Goal: Book appointment/travel/reservation

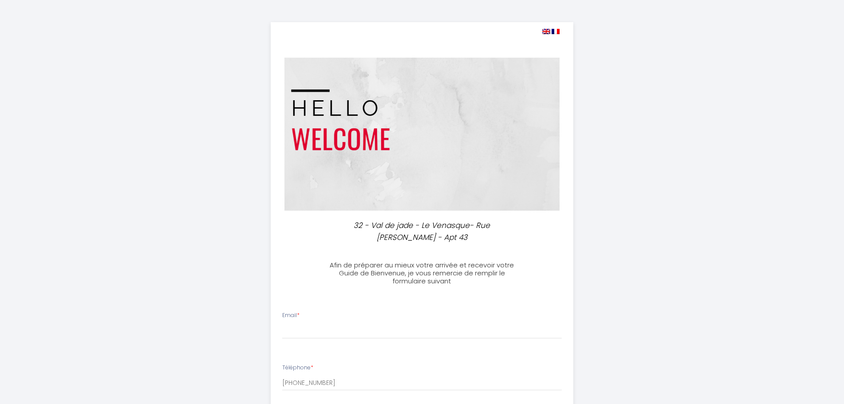
select select
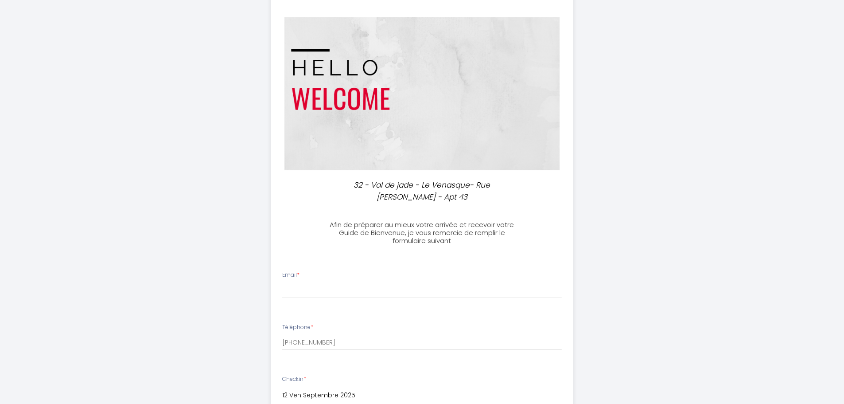
scroll to position [222, 0]
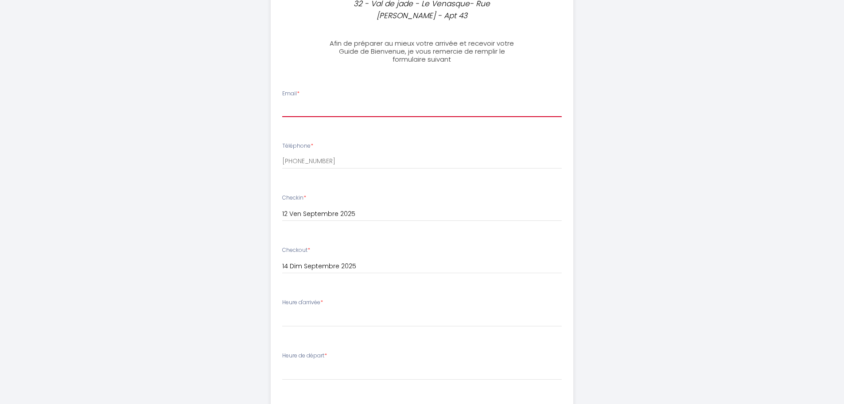
drag, startPoint x: 311, startPoint y: 106, endPoint x: 319, endPoint y: 103, distance: 8.6
click at [312, 105] on input "Email *" at bounding box center [422, 109] width 280 height 16
type input "[EMAIL_ADDRESS][PERSON_NAME][DOMAIN_NAME]"
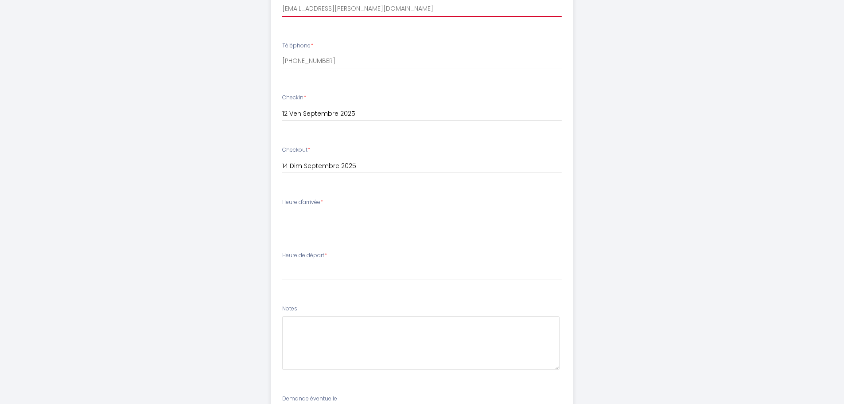
scroll to position [354, 0]
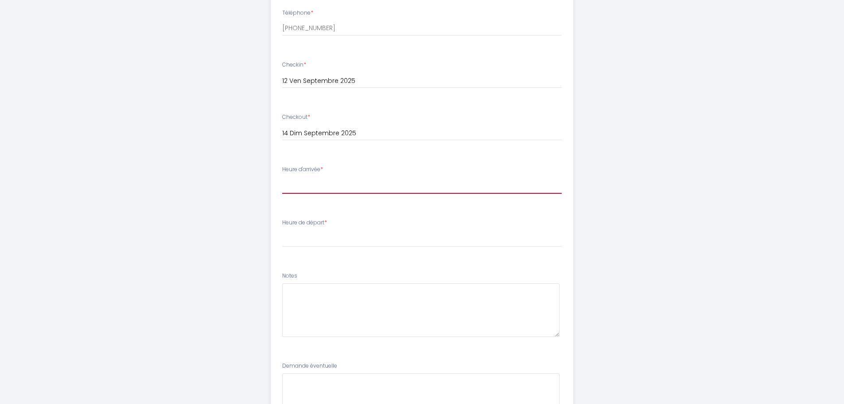
click at [331, 183] on select "16:00 16:30 17:00 17:30 18:00 18:30 19:00 19:30 20:00 20:30 21:00 21:30 22:00 2…" at bounding box center [422, 185] width 280 height 17
select select "16:00"
click at [282, 177] on select "16:00 16:30 17:00 17:30 18:00 18:30 19:00 19:30 20:00 20:30 21:00 21:30 22:00 2…" at bounding box center [422, 185] width 280 height 17
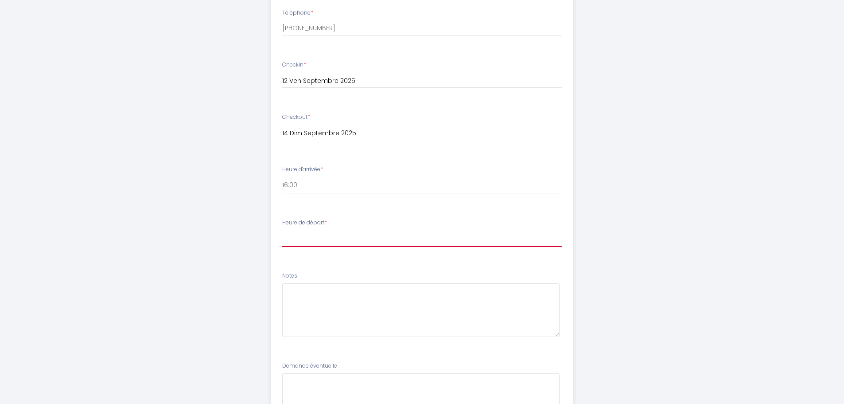
click at [322, 240] on select "00:00 00:30 01:00 01:30 02:00 02:30 03:00 03:30 04:00 04:30 05:00 05:30 06:00 0…" at bounding box center [422, 238] width 280 height 17
select select "11:00"
click at [282, 230] on select "00:00 00:30 01:00 01:30 02:00 02:30 03:00 03:30 04:00 04:30 05:00 05:30 06:00 0…" at bounding box center [422, 238] width 280 height 17
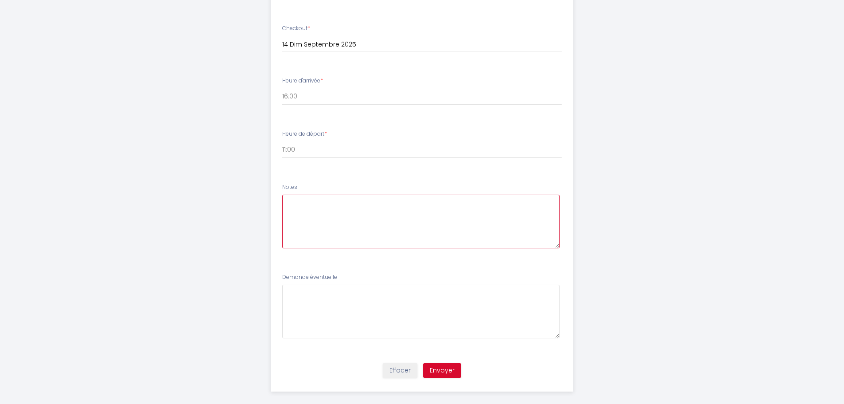
click at [314, 196] on textarea at bounding box center [420, 222] width 277 height 54
type textarea "Bonjour,"
